Goal: Information Seeking & Learning: Learn about a topic

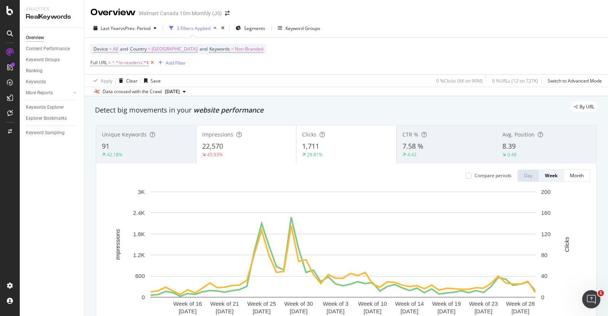
click at [152, 61] on icon at bounding box center [152, 63] width 6 height 8
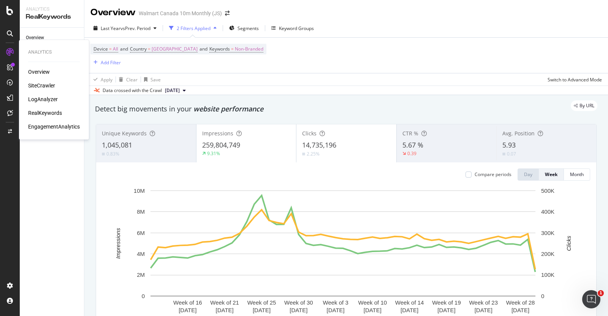
click at [10, 53] on icon at bounding box center [10, 52] width 8 height 8
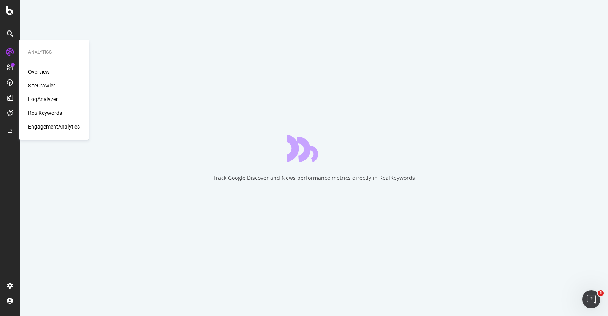
click at [41, 111] on div "RealKeywords" at bounding box center [45, 113] width 34 height 8
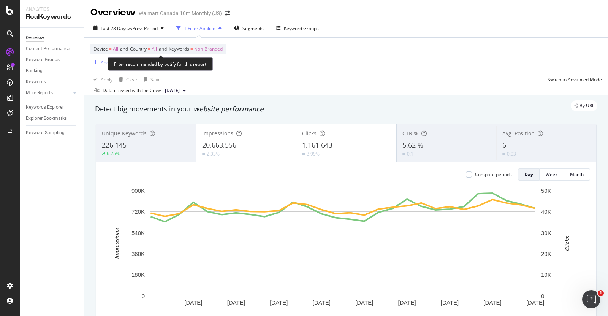
click at [157, 50] on span "All" at bounding box center [154, 49] width 5 height 11
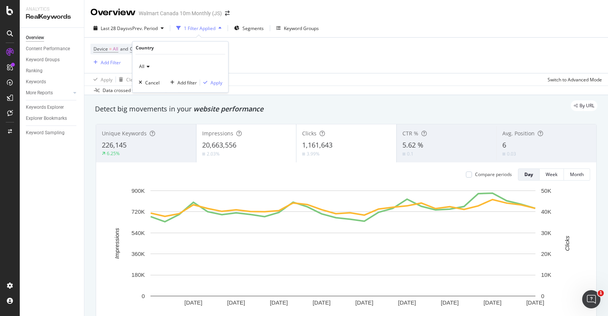
click at [141, 67] on span "All" at bounding box center [141, 66] width 5 height 6
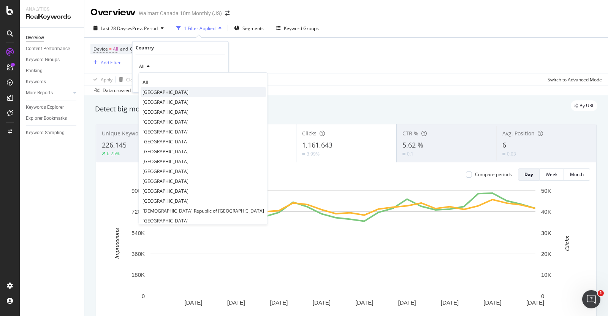
click at [152, 92] on span "[GEOGRAPHIC_DATA]" at bounding box center [166, 92] width 46 height 6
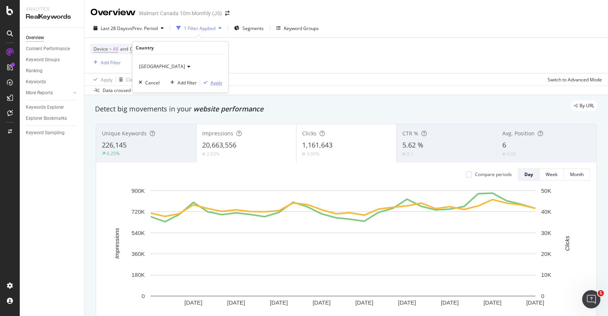
click at [217, 83] on div "Apply" at bounding box center [217, 82] width 12 height 6
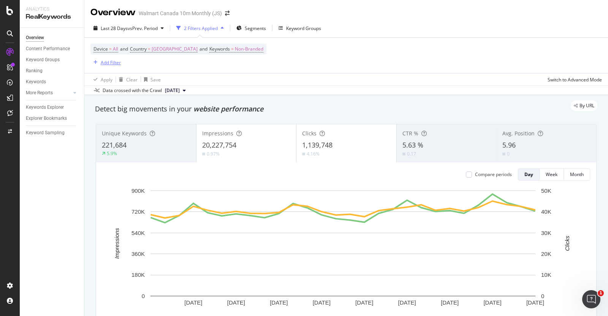
click at [106, 62] on div "Add Filter" at bounding box center [111, 62] width 20 height 6
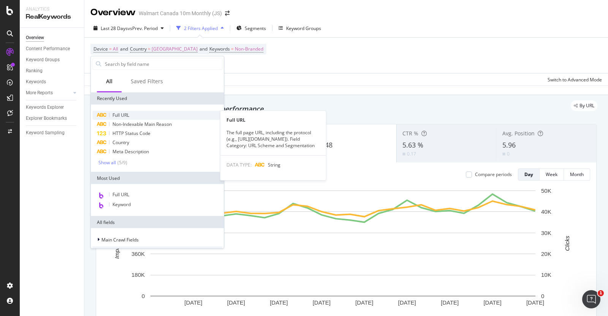
click at [135, 116] on div "Full URL" at bounding box center [157, 115] width 130 height 9
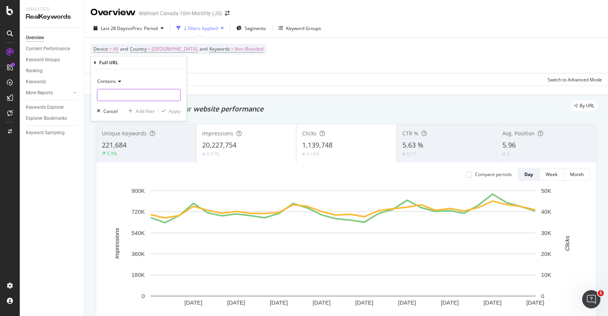
click at [124, 100] on input "text" at bounding box center [138, 95] width 83 height 12
paste input "/cat-trees-condos/"
type input "/cat-trees-condos/"
click at [173, 111] on div "Apply" at bounding box center [175, 111] width 12 height 6
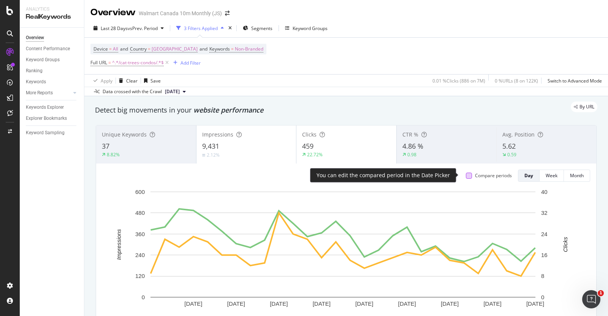
click at [466, 173] on div at bounding box center [469, 176] width 6 height 6
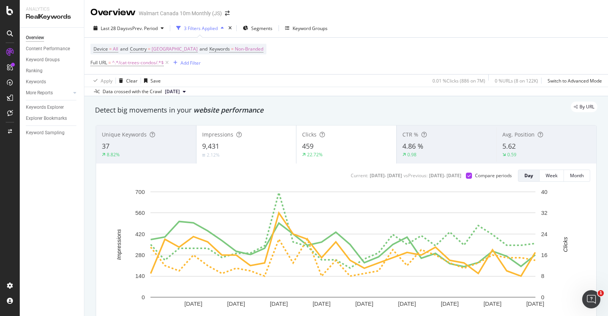
click at [265, 139] on div "Impressions 9,431 2.12%" at bounding box center [247, 144] width 100 height 34
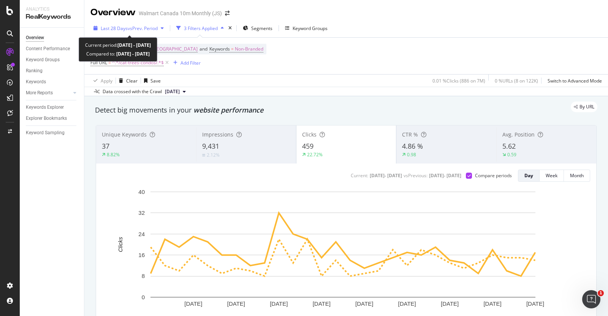
click at [146, 29] on span "vs Prev. Period" at bounding box center [143, 28] width 30 height 6
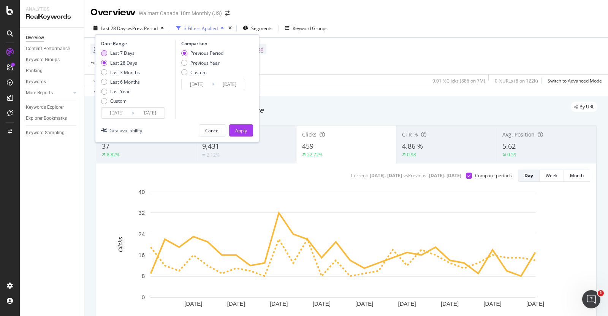
click at [129, 56] on div "Last 7 Days" at bounding box center [122, 53] width 24 height 6
type input "[DATE]"
click at [241, 136] on button "Apply" at bounding box center [241, 130] width 24 height 12
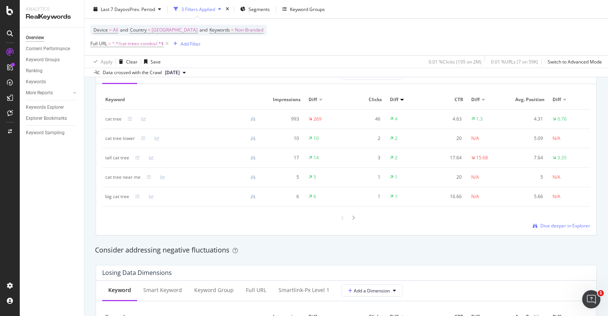
scroll to position [704, 0]
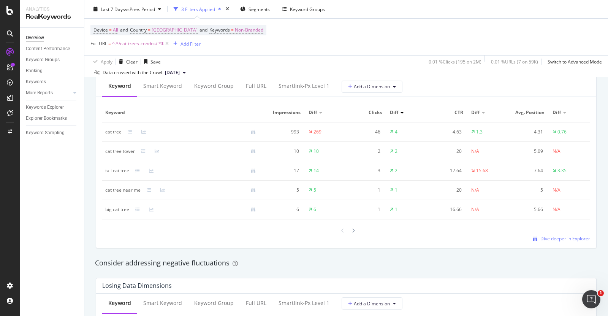
click at [105, 133] on div "cat tree" at bounding box center [113, 132] width 16 height 7
drag, startPoint x: 105, startPoint y: 133, endPoint x: 116, endPoint y: 133, distance: 11.0
click at [116, 133] on div "cat tree" at bounding box center [113, 132] width 16 height 7
copy div "cat tree"
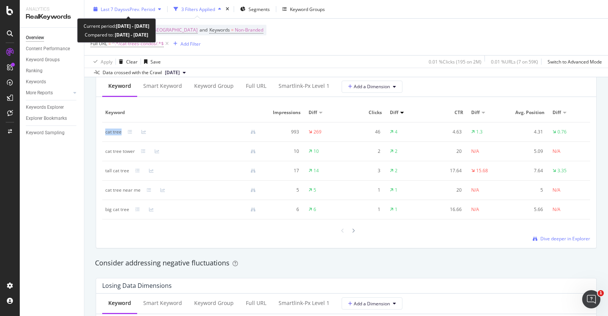
click at [162, 5] on div "Last 7 Days vs Prev. Period" at bounding box center [128, 8] width 74 height 11
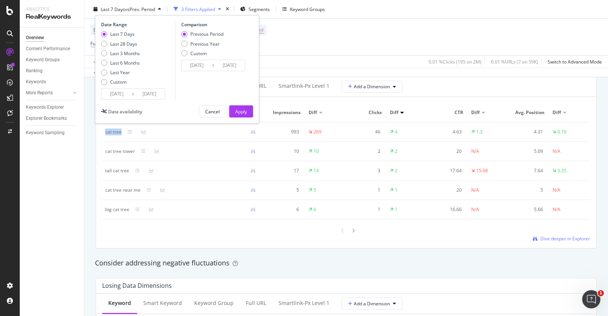
click at [121, 91] on input "[DATE]" at bounding box center [117, 94] width 30 height 11
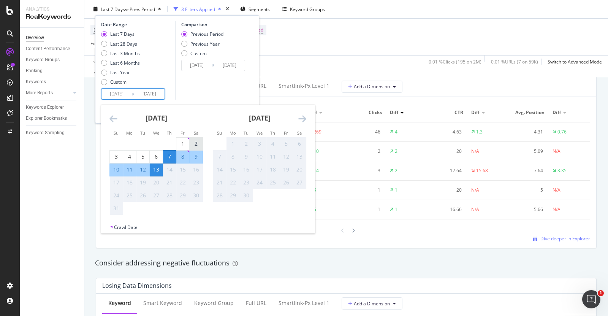
click at [198, 143] on div "2" at bounding box center [196, 144] width 13 height 8
type input "[DATE]"
click at [184, 154] on div "8" at bounding box center [182, 157] width 13 height 8
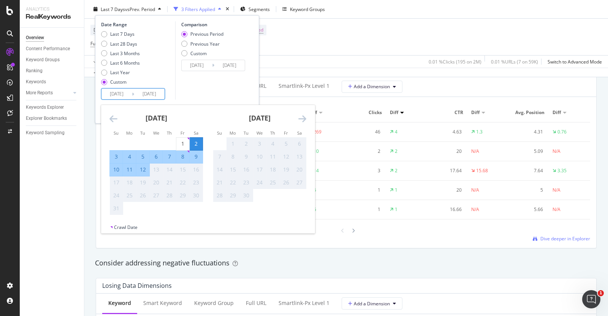
type input "[DATE]"
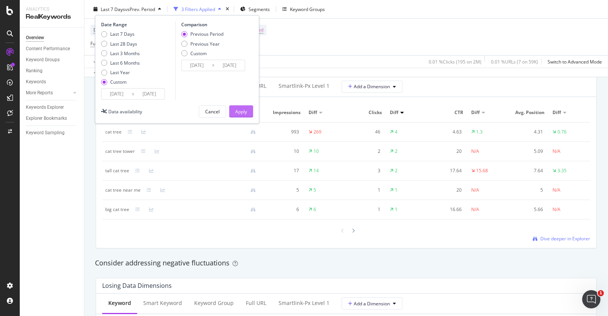
click at [241, 113] on div "Apply" at bounding box center [241, 111] width 12 height 6
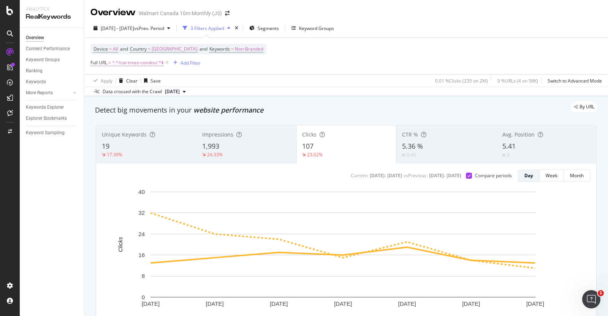
click at [133, 64] on span "^.*/cat-trees-condos/.*$" at bounding box center [138, 62] width 52 height 11
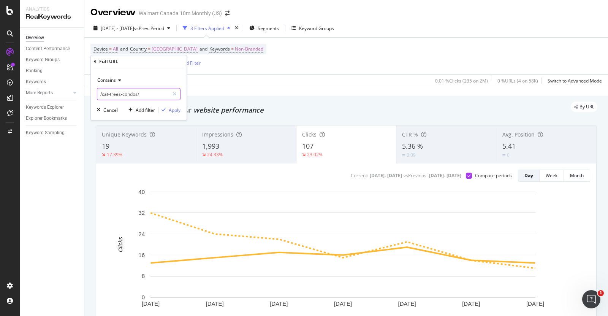
click at [129, 95] on input "/cat-trees-condos/" at bounding box center [133, 94] width 72 height 12
paste input "6000208963988"
type input "6000208963988"
click at [175, 114] on div "Contains 6000208963988 Cancel Add filter Apply" at bounding box center [139, 94] width 96 height 52
click at [170, 108] on div "Apply" at bounding box center [175, 110] width 12 height 6
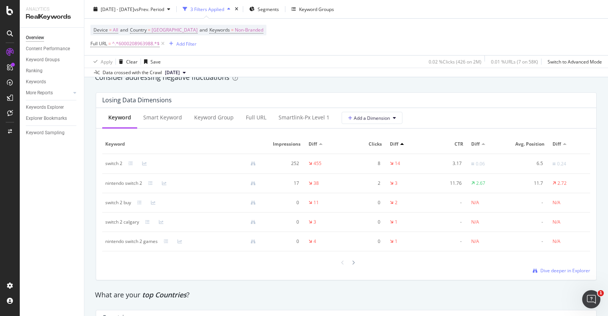
scroll to position [889, 0]
click at [130, 162] on icon at bounding box center [131, 164] width 5 height 5
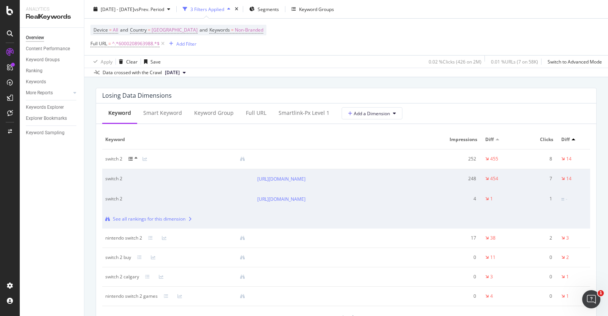
scroll to position [895, 0]
click at [313, 201] on icon at bounding box center [311, 199] width 5 height 5
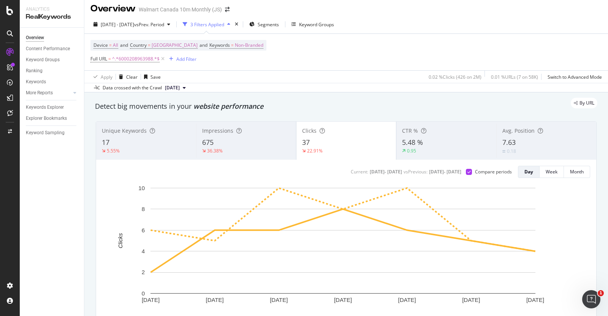
scroll to position [4, 0]
